Goal: Task Accomplishment & Management: Manage account settings

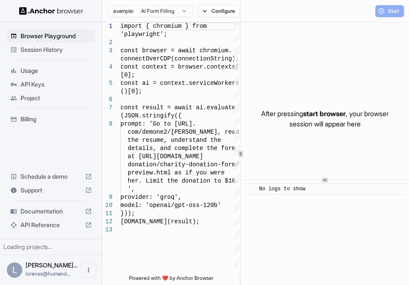
click at [77, 271] on div "L Lorenss Marti... lorenss@humand..." at bounding box center [51, 269] width 102 height 30
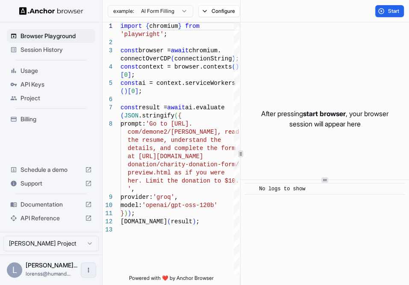
click at [85, 270] on icon "Open menu" at bounding box center [88, 269] width 7 height 7
click at [81, 267] on icon at bounding box center [85, 269] width 9 height 9
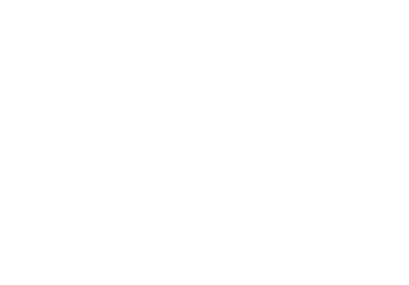
click at [29, 13] on body at bounding box center [204, 142] width 409 height 285
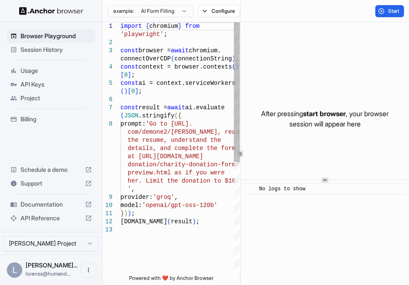
click at [68, 9] on img at bounding box center [51, 11] width 64 height 8
